Goal: Answer question/provide support: Answer question/provide support

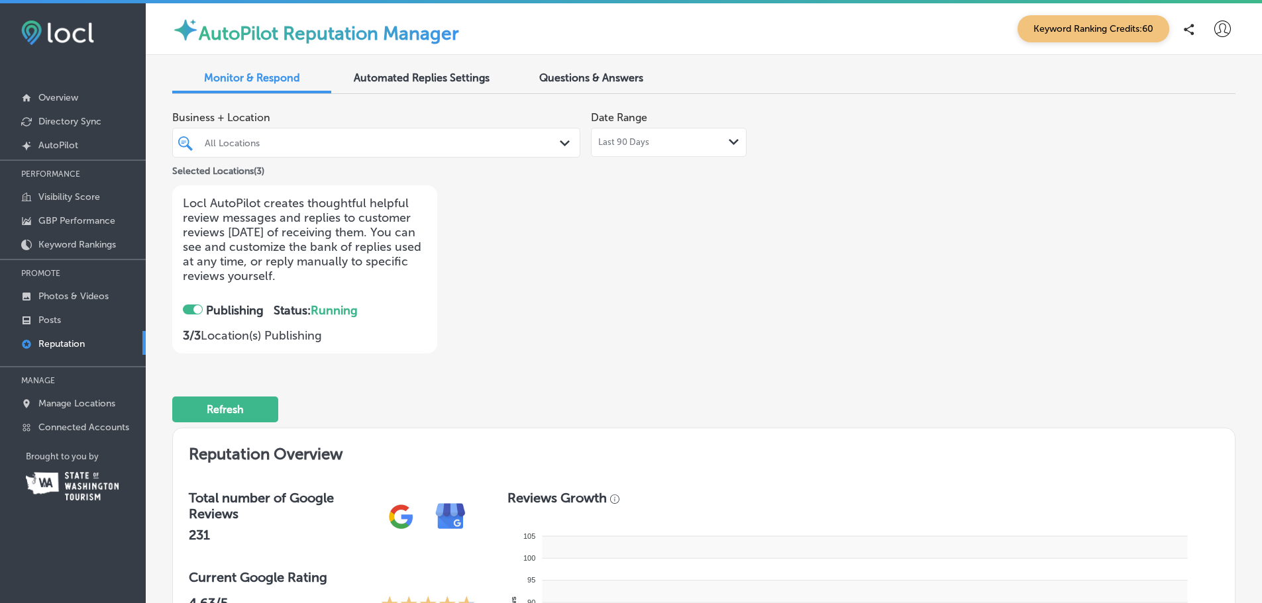
checkbox input "true"
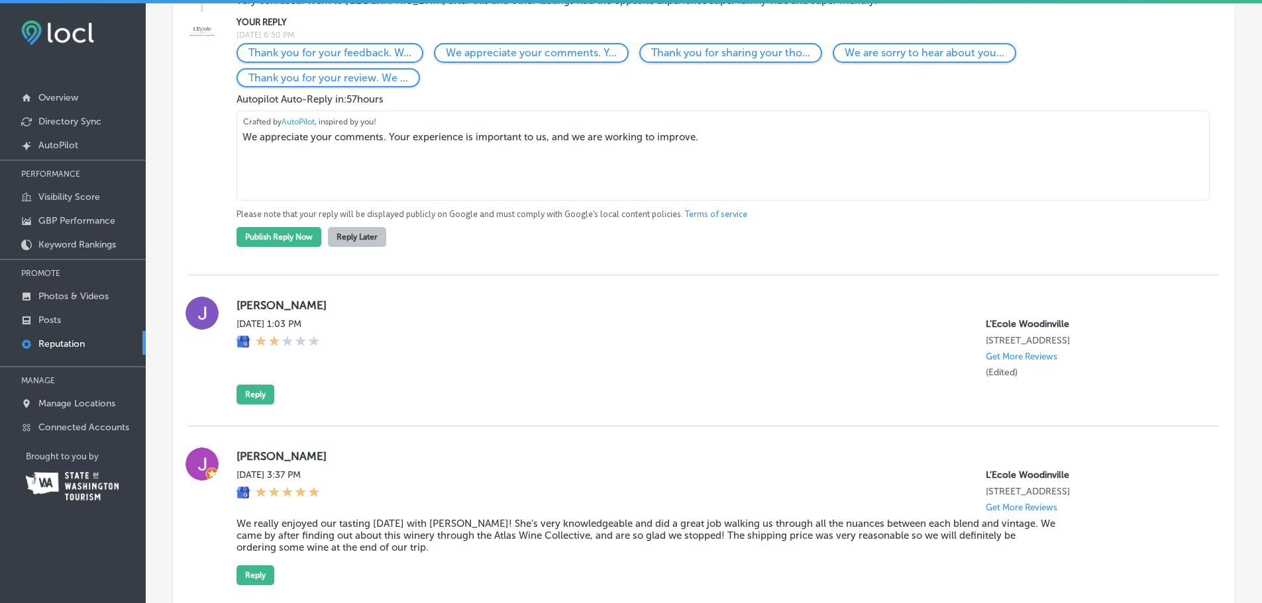
scroll to position [1060, 0]
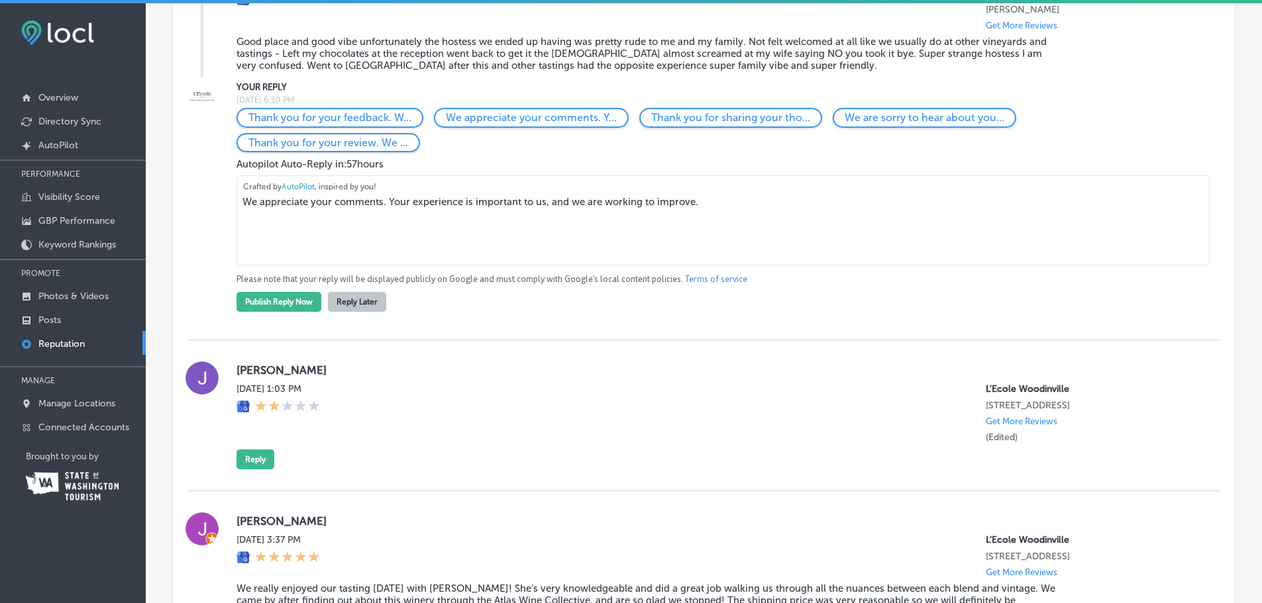
click at [333, 208] on textarea "We appreciate your comments. Your experience is important to us, and we are wor…" at bounding box center [722, 221] width 973 height 90
click at [333, 205] on textarea "We appreciate your comments. Your experience is important to us, and we are wor…" at bounding box center [722, 221] width 973 height 90
drag, startPoint x: 264, startPoint y: 170, endPoint x: 223, endPoint y: 168, distance: 41.8
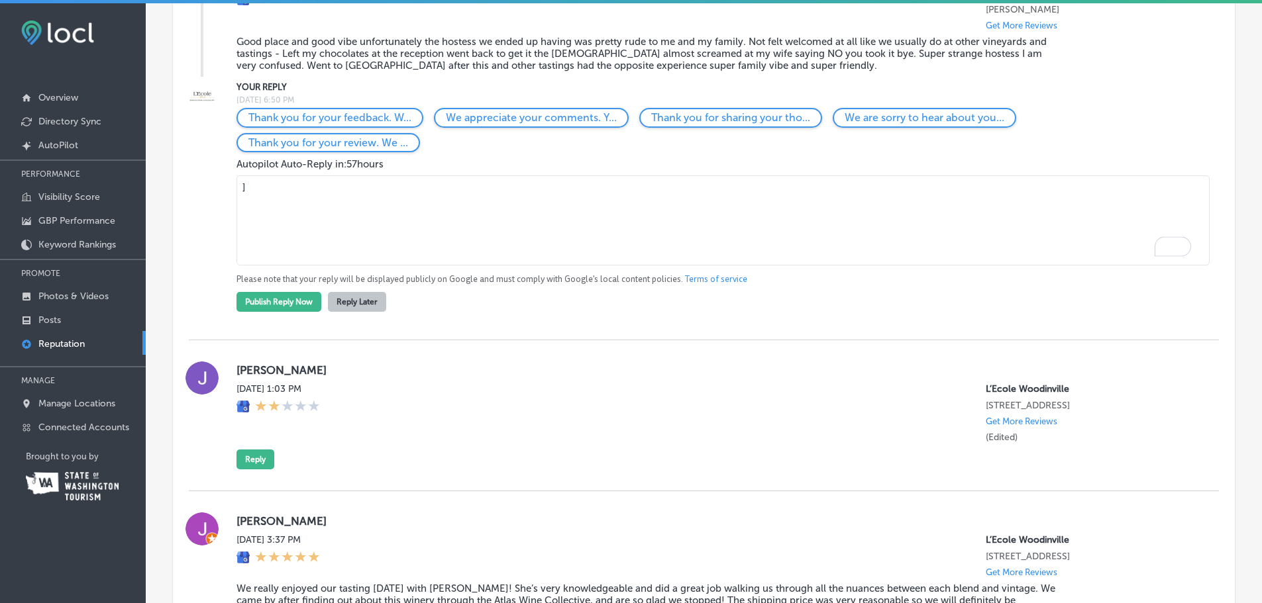
click at [223, 168] on div "YOUR REPLY [DATE] 6:50 PM Thank you for your feedback. W... We appreciate your …" at bounding box center [704, 196] width 1030 height 232
type textarea "-"
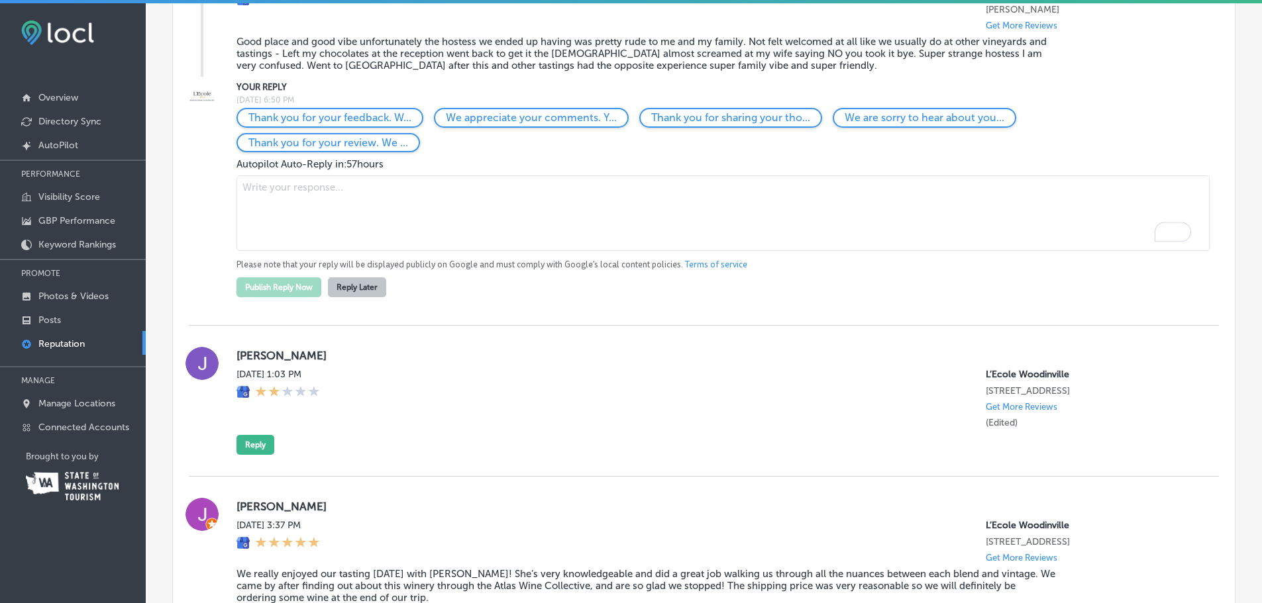
click at [356, 280] on button "Reply Later" at bounding box center [357, 288] width 58 height 20
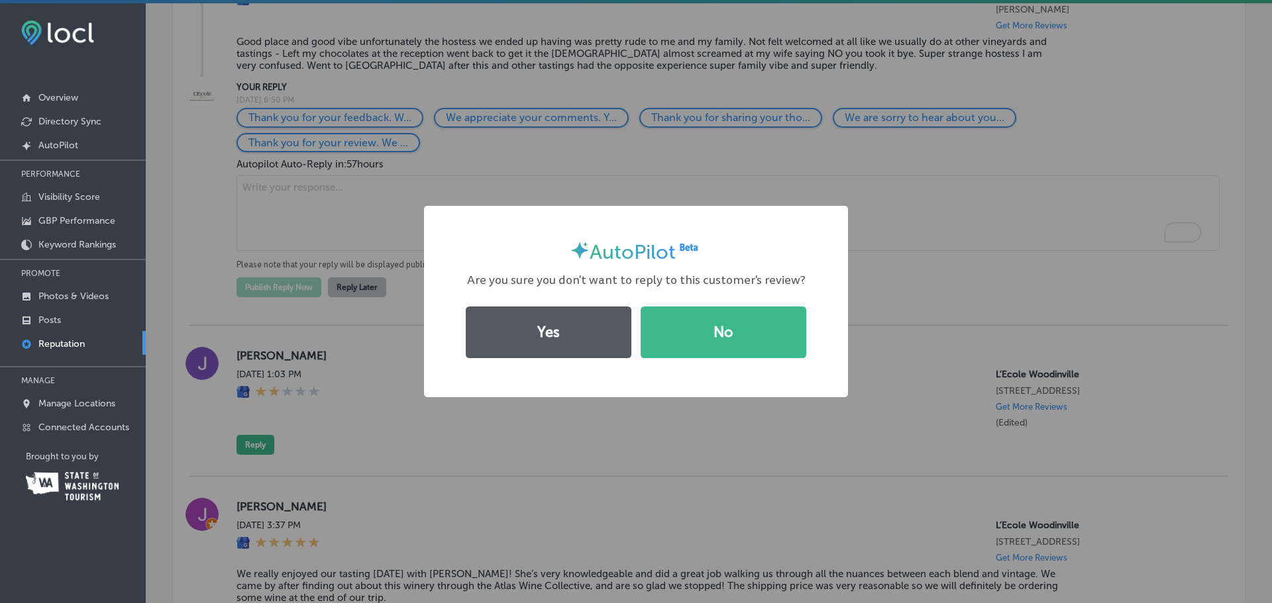
click at [513, 330] on button "Yes" at bounding box center [549, 333] width 166 height 52
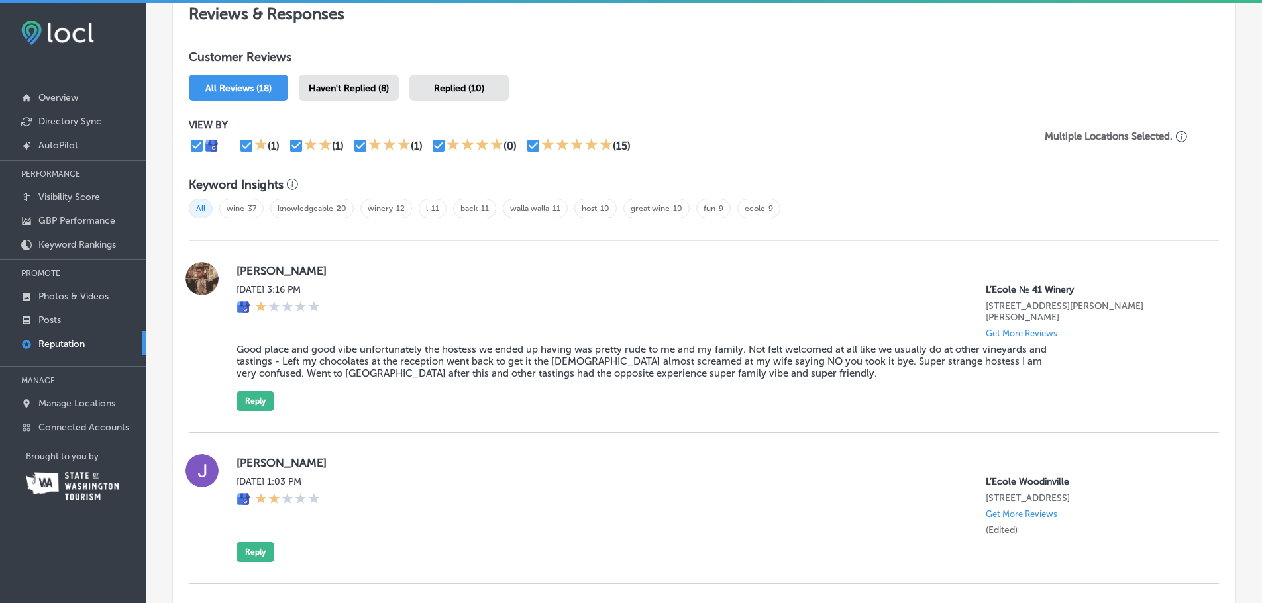
scroll to position [927, 0]
